Goal: Task Accomplishment & Management: Complete application form

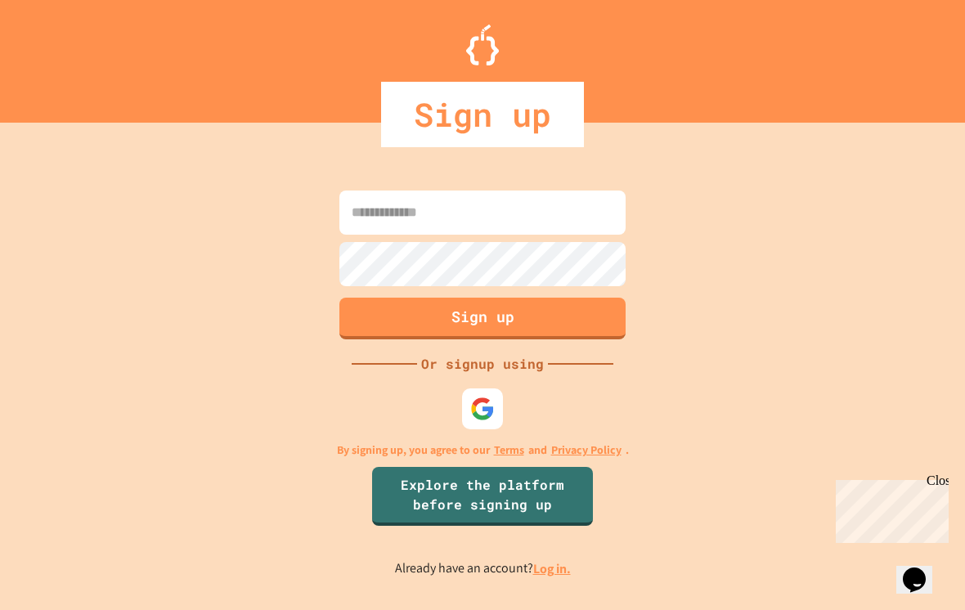
click at [557, 214] on input at bounding box center [483, 213] width 286 height 44
type input "*"
type input "**********"
click at [580, 321] on button "Sign up" at bounding box center [483, 319] width 286 height 42
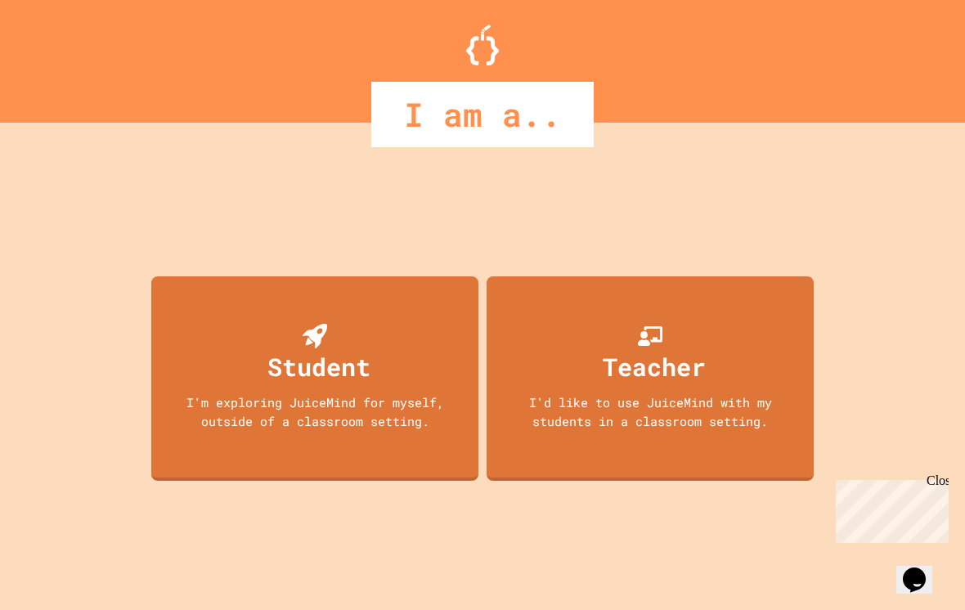
click at [429, 427] on div "I'm exploring JuiceMind for myself, outside of a classroom setting." at bounding box center [315, 411] width 295 height 37
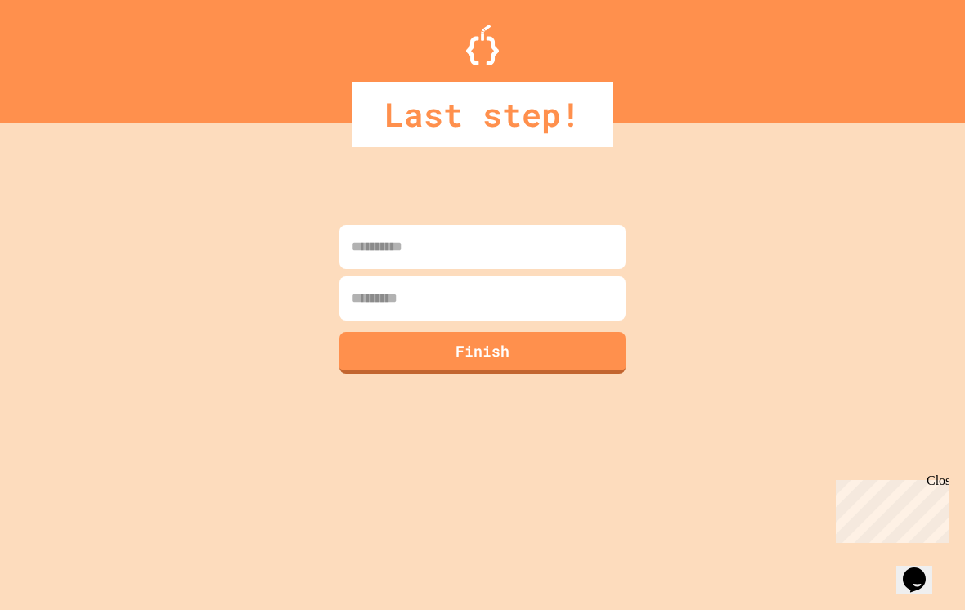
click at [537, 263] on input at bounding box center [483, 247] width 286 height 44
type input "*****"
click at [518, 291] on input at bounding box center [483, 299] width 286 height 44
type input "*"
click at [508, 357] on button "Finish" at bounding box center [483, 353] width 286 height 42
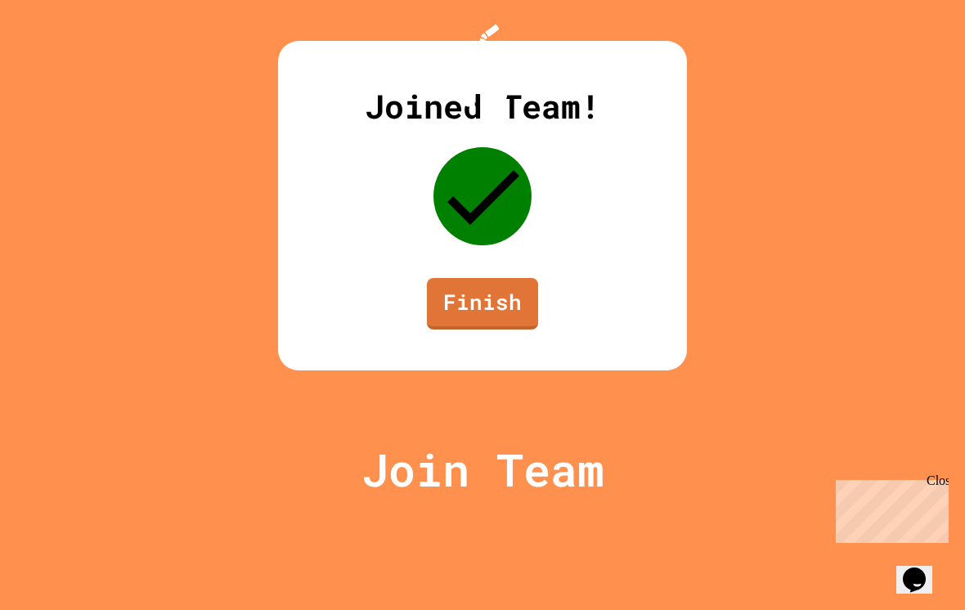
click at [483, 330] on link "Finish" at bounding box center [482, 304] width 111 height 52
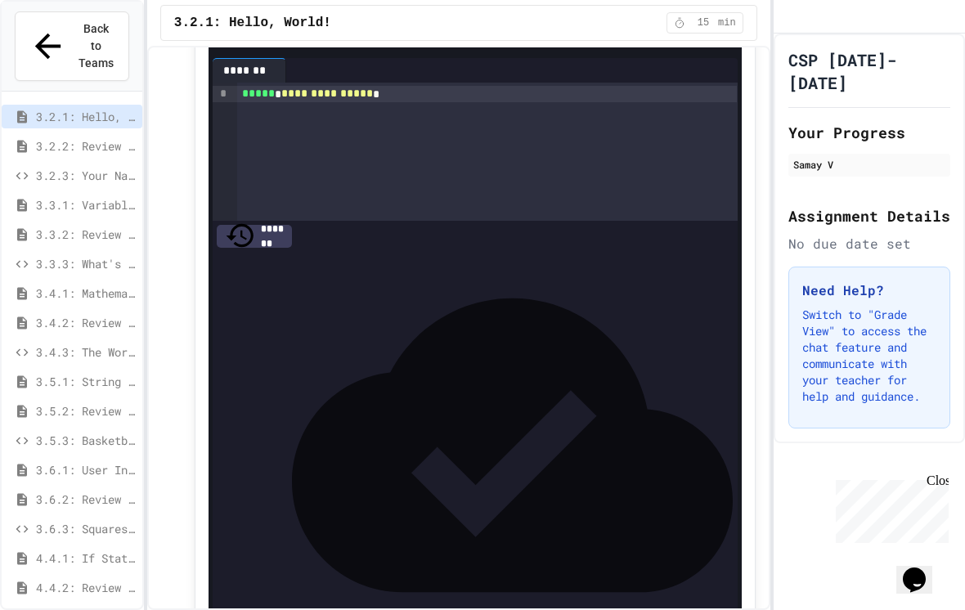
scroll to position [1184, 0]
